Goal: Task Accomplishment & Management: Manage account settings

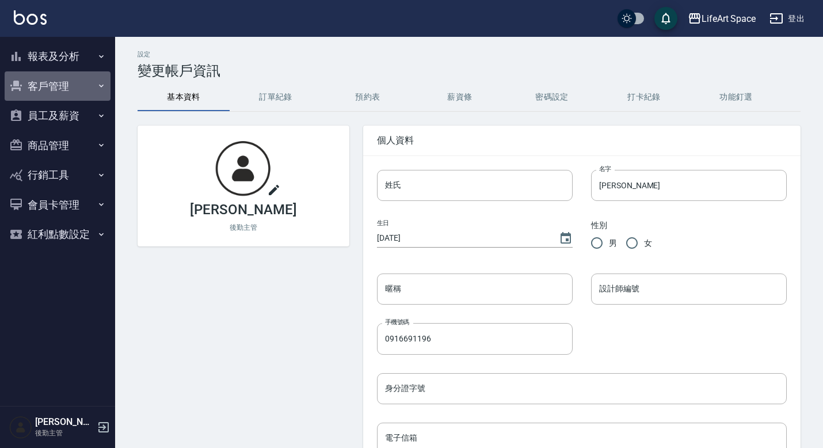
click at [52, 92] on button "客戶管理" at bounding box center [58, 86] width 106 height 30
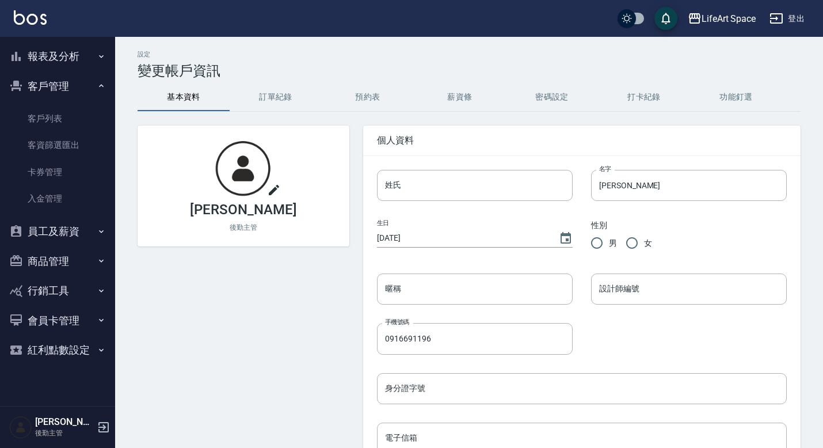
click at [52, 92] on button "客戶管理" at bounding box center [58, 86] width 106 height 30
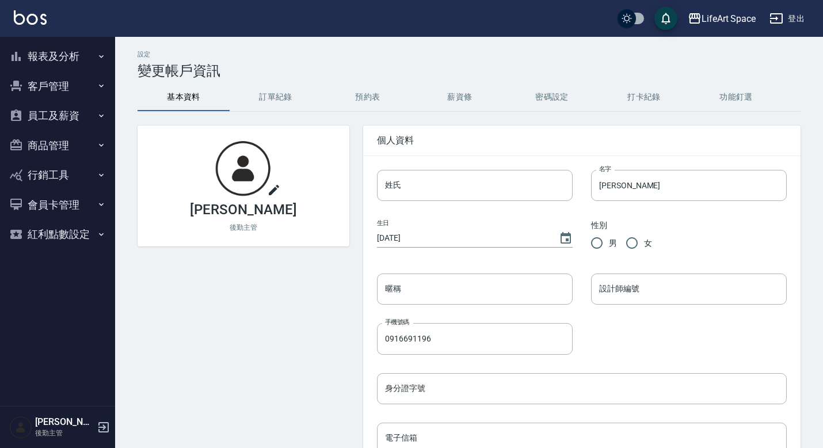
click at [57, 115] on button "員工及薪資" at bounding box center [58, 116] width 106 height 30
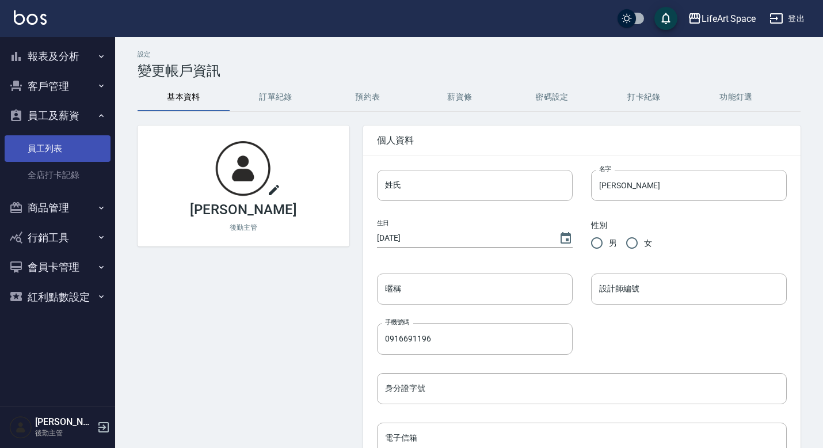
click at [57, 148] on link "員工列表" at bounding box center [58, 148] width 106 height 26
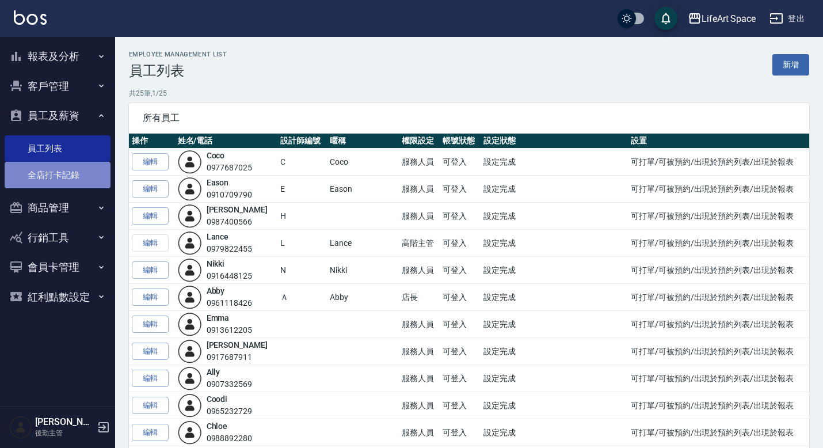
click at [58, 181] on link "全店打卡記錄" at bounding box center [58, 175] width 106 height 26
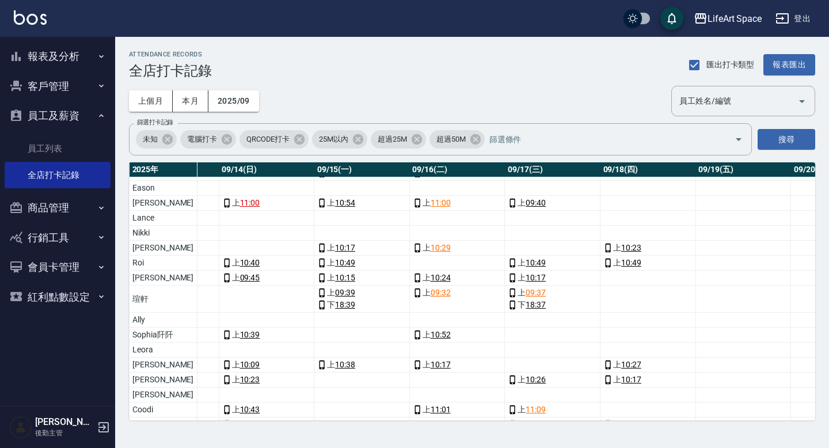
scroll to position [0, 1355]
